Goal: Browse casually: Explore the website without a specific task or goal

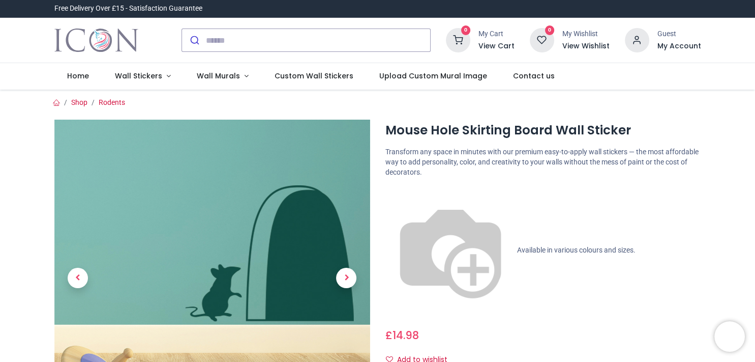
click at [605, 190] on p "Available in various colours and sizes." at bounding box center [544, 250] width 316 height 130
click at [106, 103] on link "Rodents" at bounding box center [112, 102] width 26 height 8
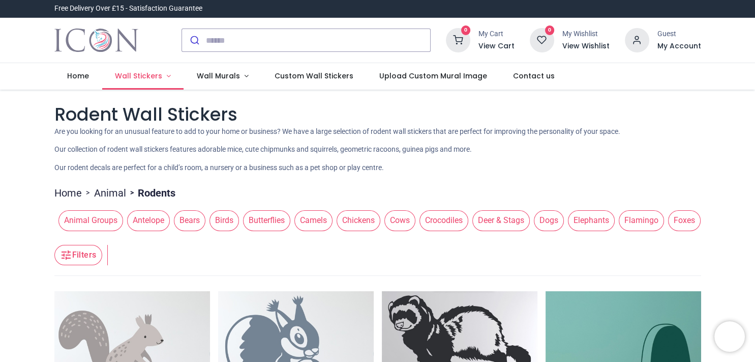
click at [139, 76] on span "Wall Stickers" at bounding box center [138, 76] width 47 height 10
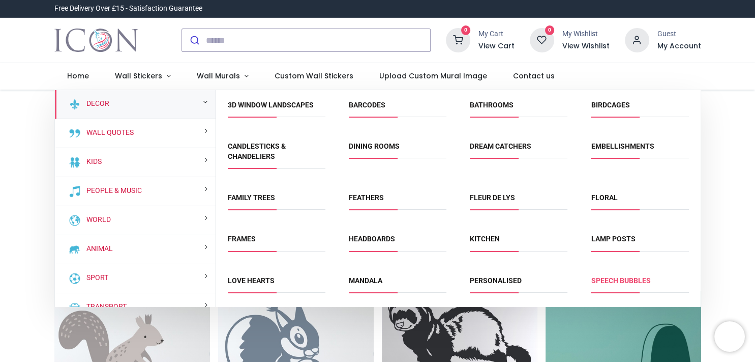
click at [609, 280] on link "Speech Bubbles" at bounding box center [621, 280] width 60 height 8
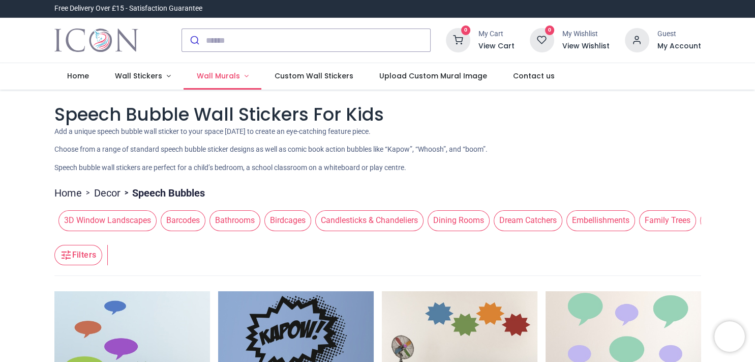
click at [210, 74] on span "Wall Murals" at bounding box center [218, 76] width 43 height 10
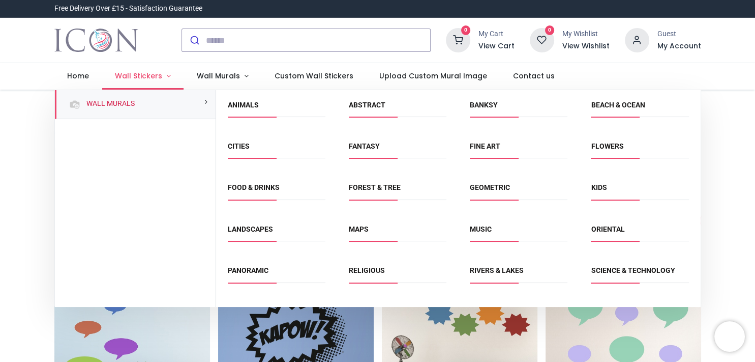
click at [150, 76] on span "Wall Stickers" at bounding box center [138, 76] width 47 height 10
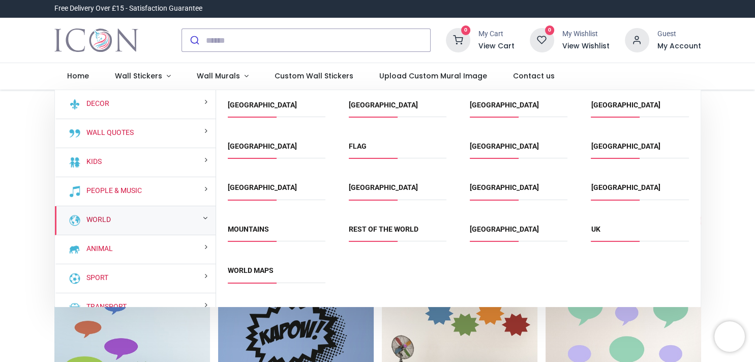
scroll to position [73, 0]
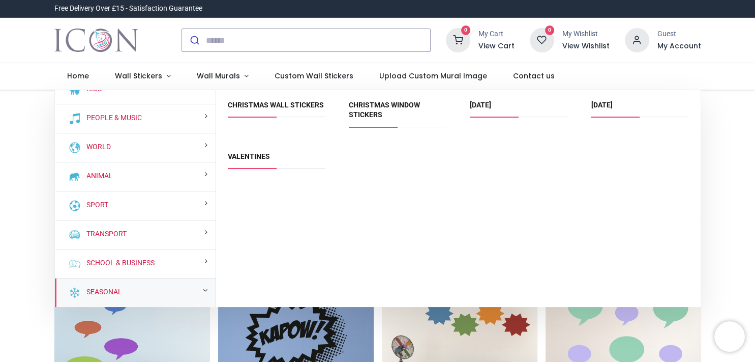
click at [138, 285] on div "Seasonal" at bounding box center [135, 292] width 161 height 29
click at [609, 101] on link "[DATE]" at bounding box center [601, 105] width 21 height 8
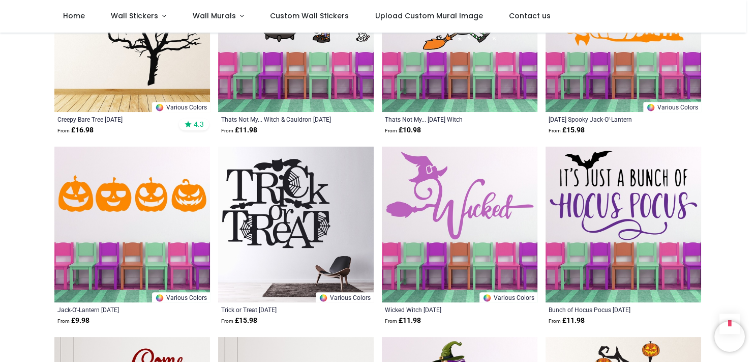
scroll to position [898, 0]
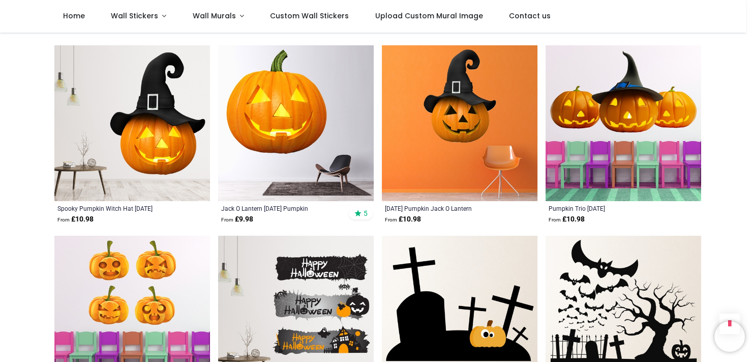
scroll to position [1740, 0]
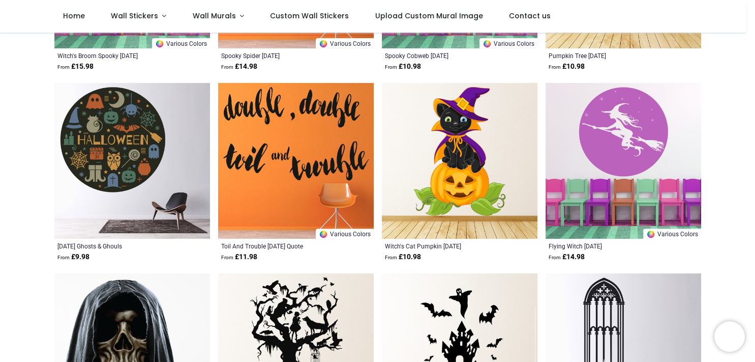
scroll to position [337, 0]
